Goal: Navigation & Orientation: Find specific page/section

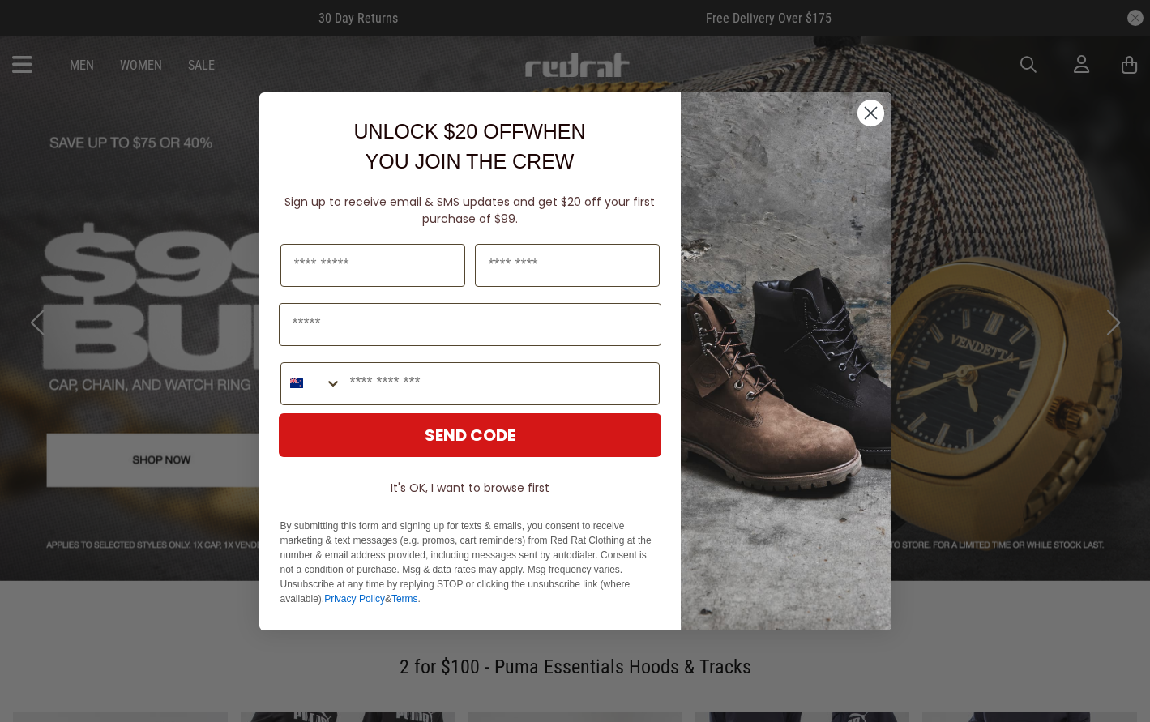
click at [872, 109] on circle "Close dialog" at bounding box center [870, 112] width 27 height 27
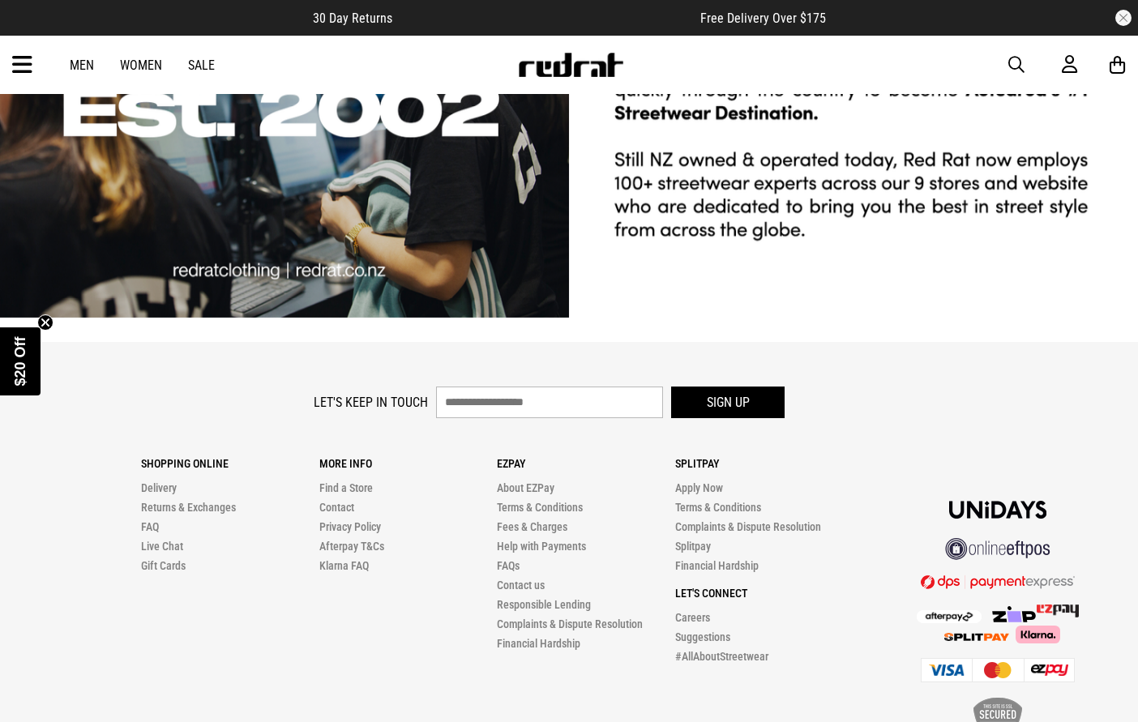
scroll to position [4341, 0]
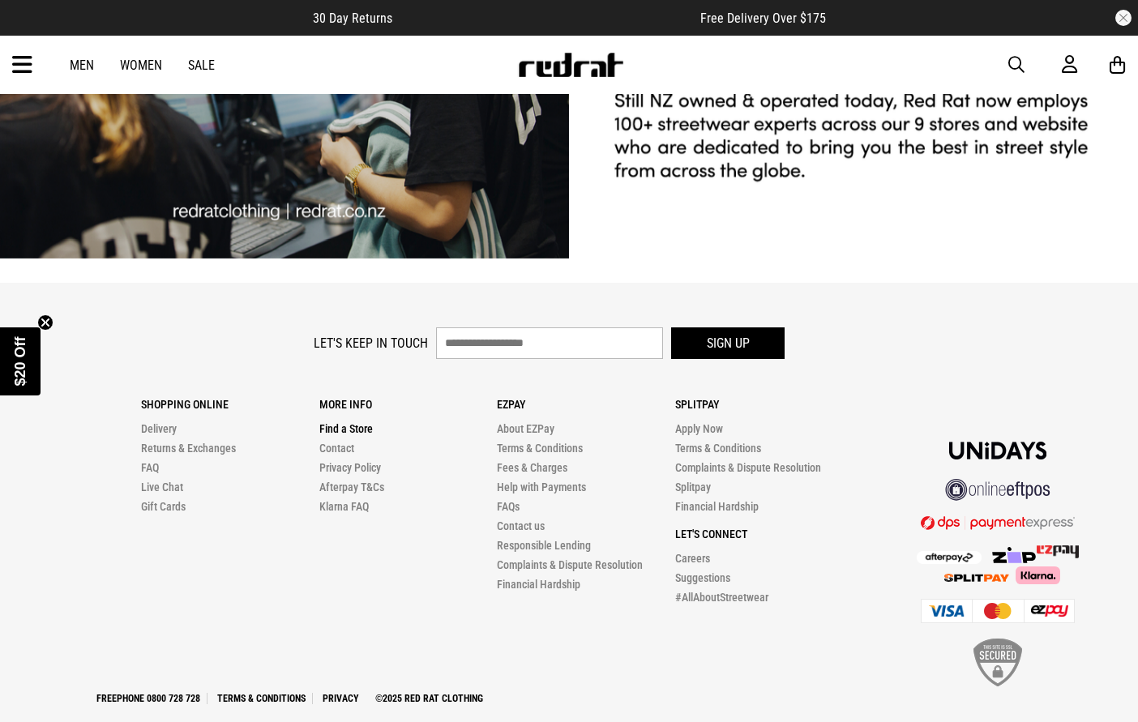
click at [350, 422] on link "Find a Store" at bounding box center [345, 428] width 53 height 13
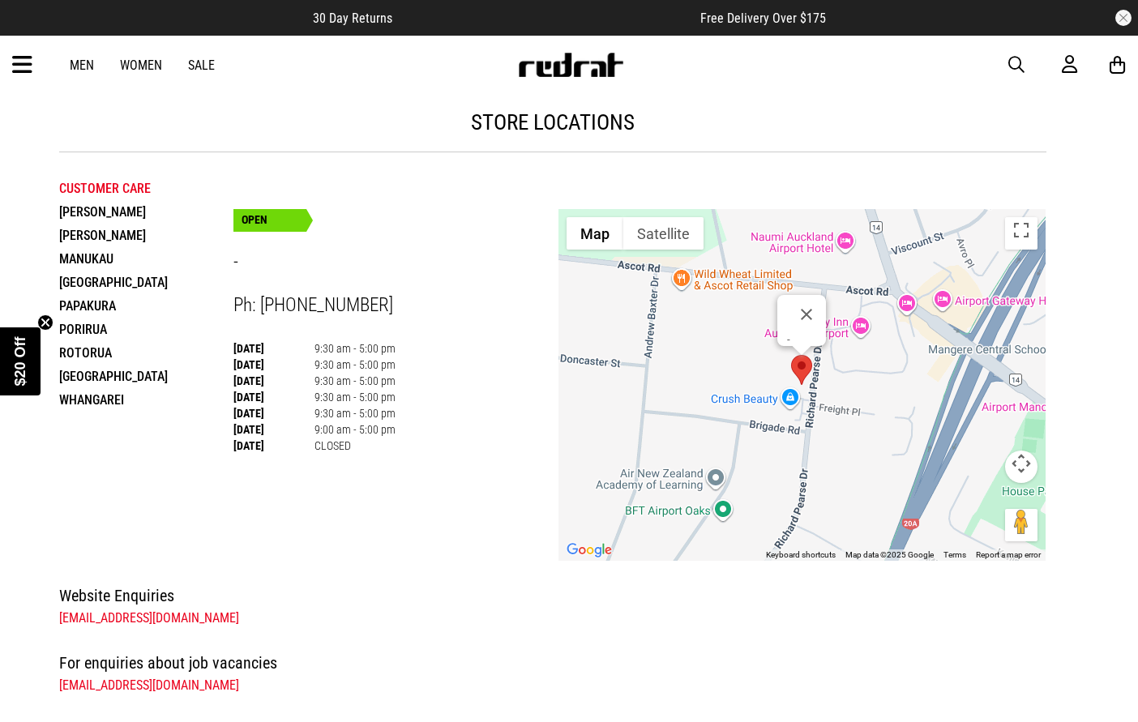
click at [119, 228] on li "[PERSON_NAME]" at bounding box center [146, 236] width 174 height 24
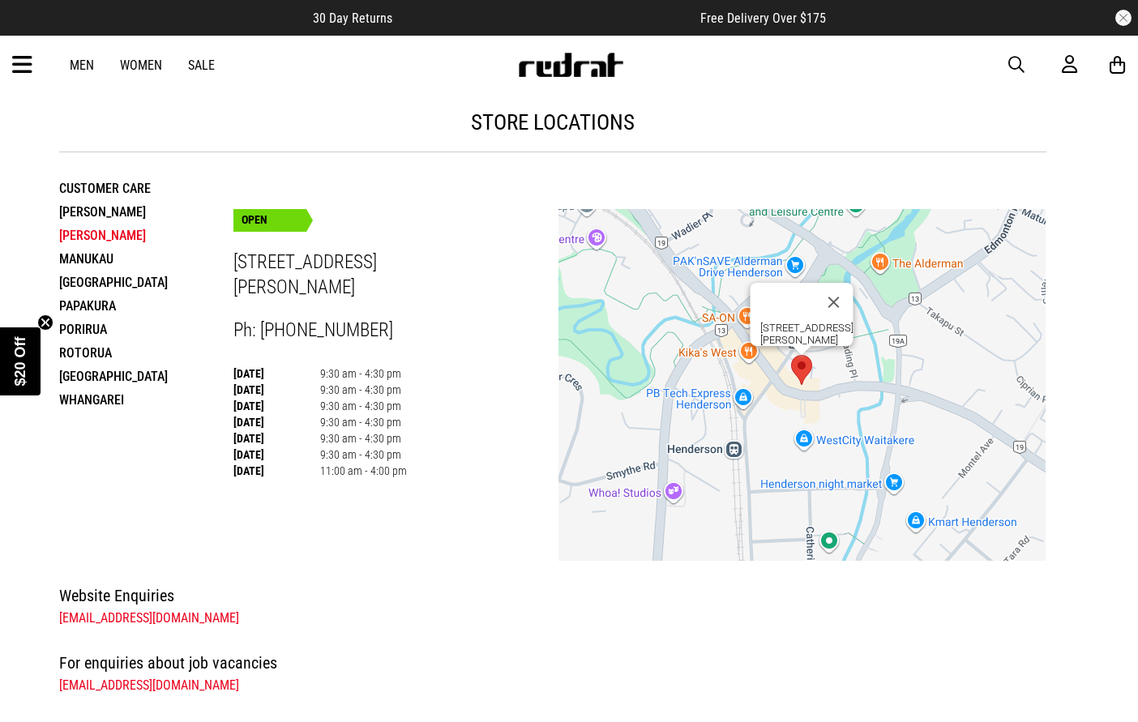
click at [253, 220] on div "OPEN" at bounding box center [269, 220] width 73 height 23
